Goal: Check status: Check status

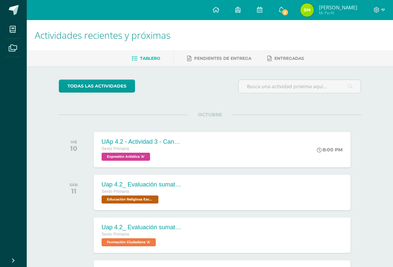
click at [307, 8] on img at bounding box center [307, 9] width 13 height 13
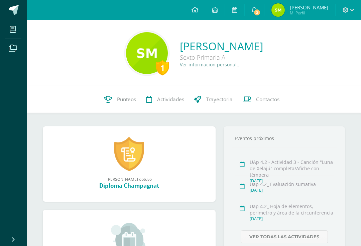
click at [129, 100] on span "Punteos" at bounding box center [126, 99] width 19 height 7
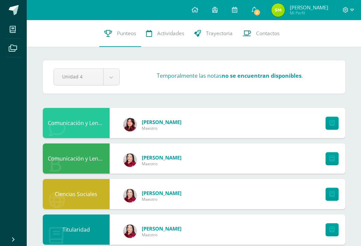
click at [253, 7] on icon at bounding box center [254, 10] width 5 height 6
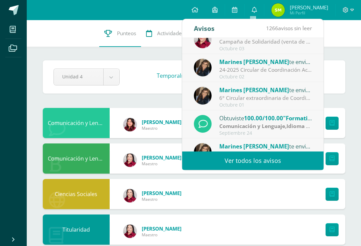
scroll to position [68, 0]
